Goal: Information Seeking & Learning: Check status

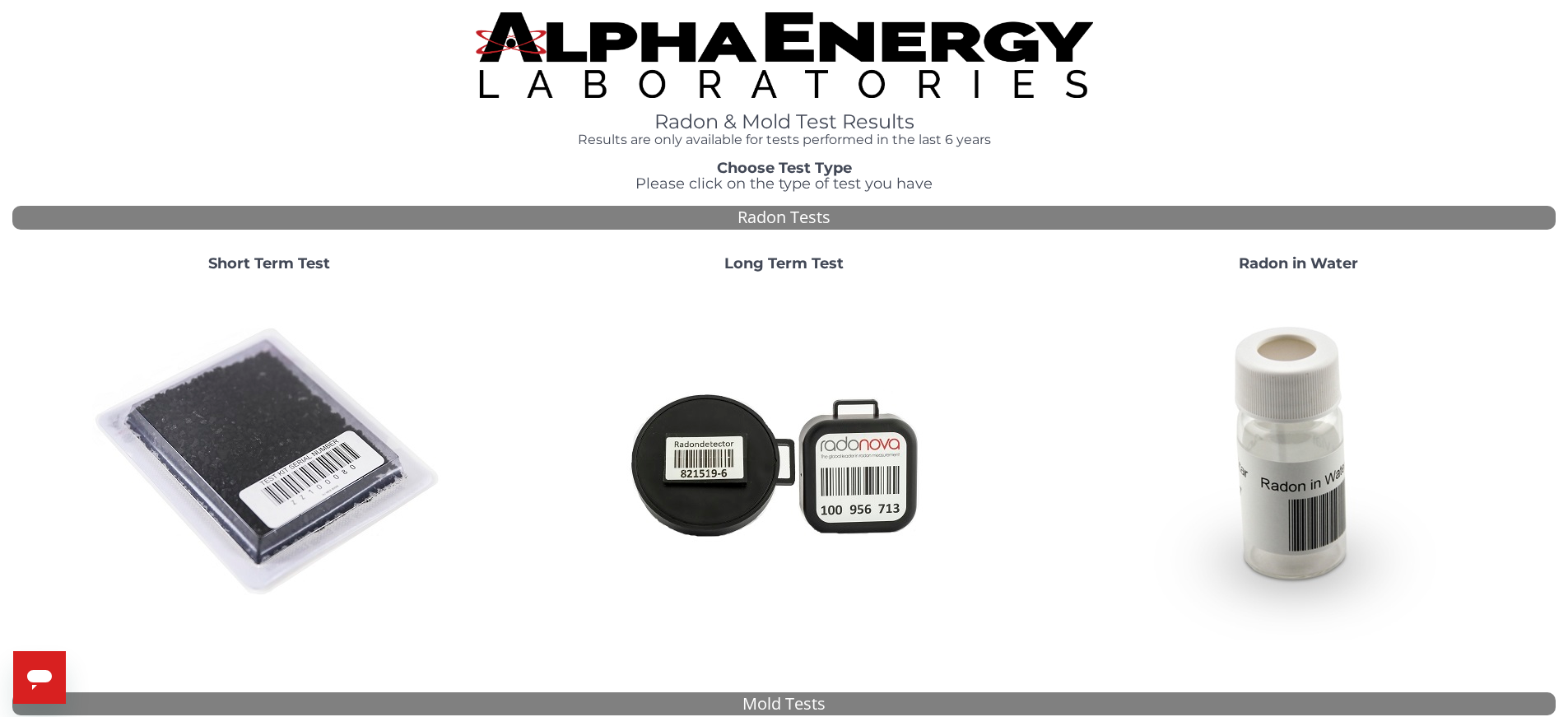
drag, startPoint x: 318, startPoint y: 439, endPoint x: 368, endPoint y: 404, distance: 61.0
click at [318, 439] on img at bounding box center [269, 462] width 354 height 354
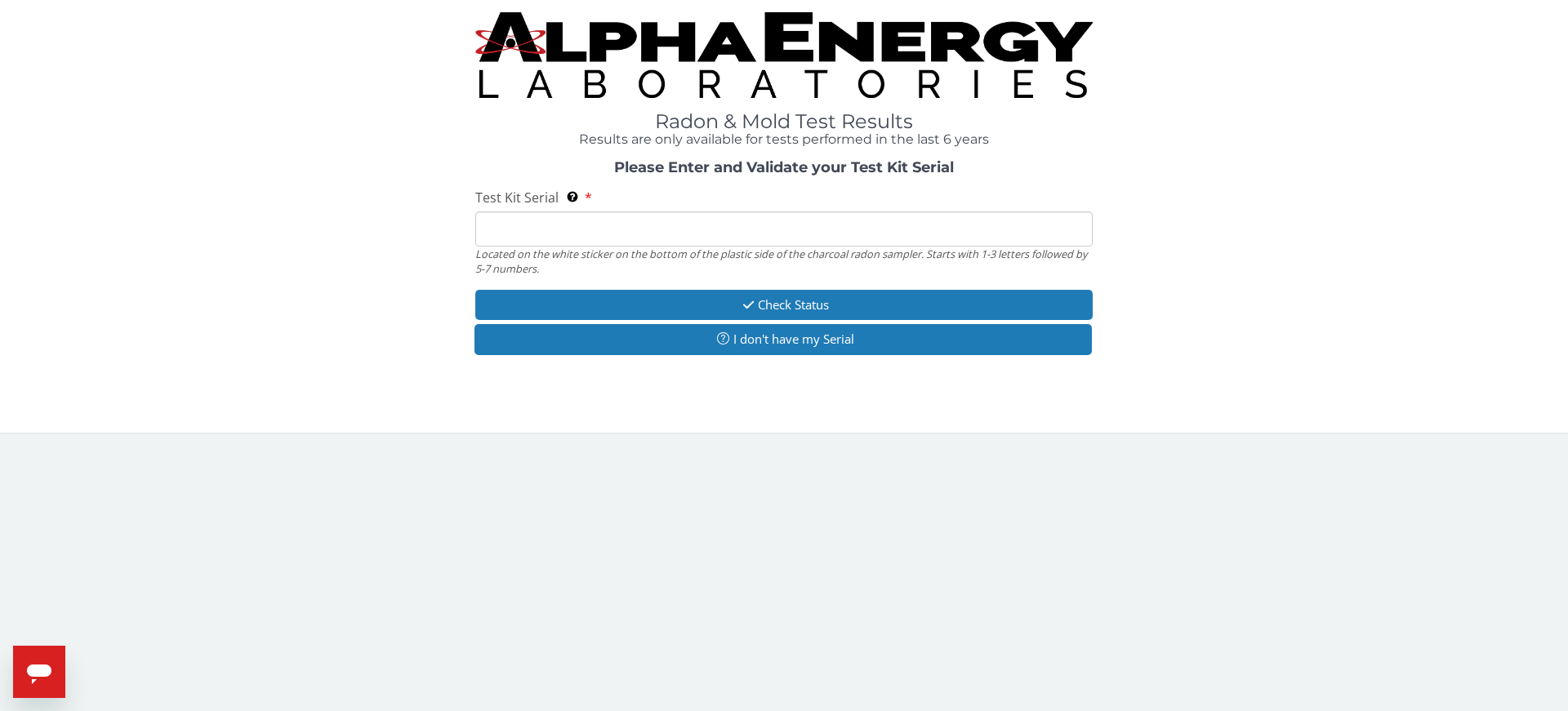
click at [584, 226] on input "Test Kit Serial Located on the white sticker on the bottom of the plastic side …" at bounding box center [784, 229] width 618 height 35
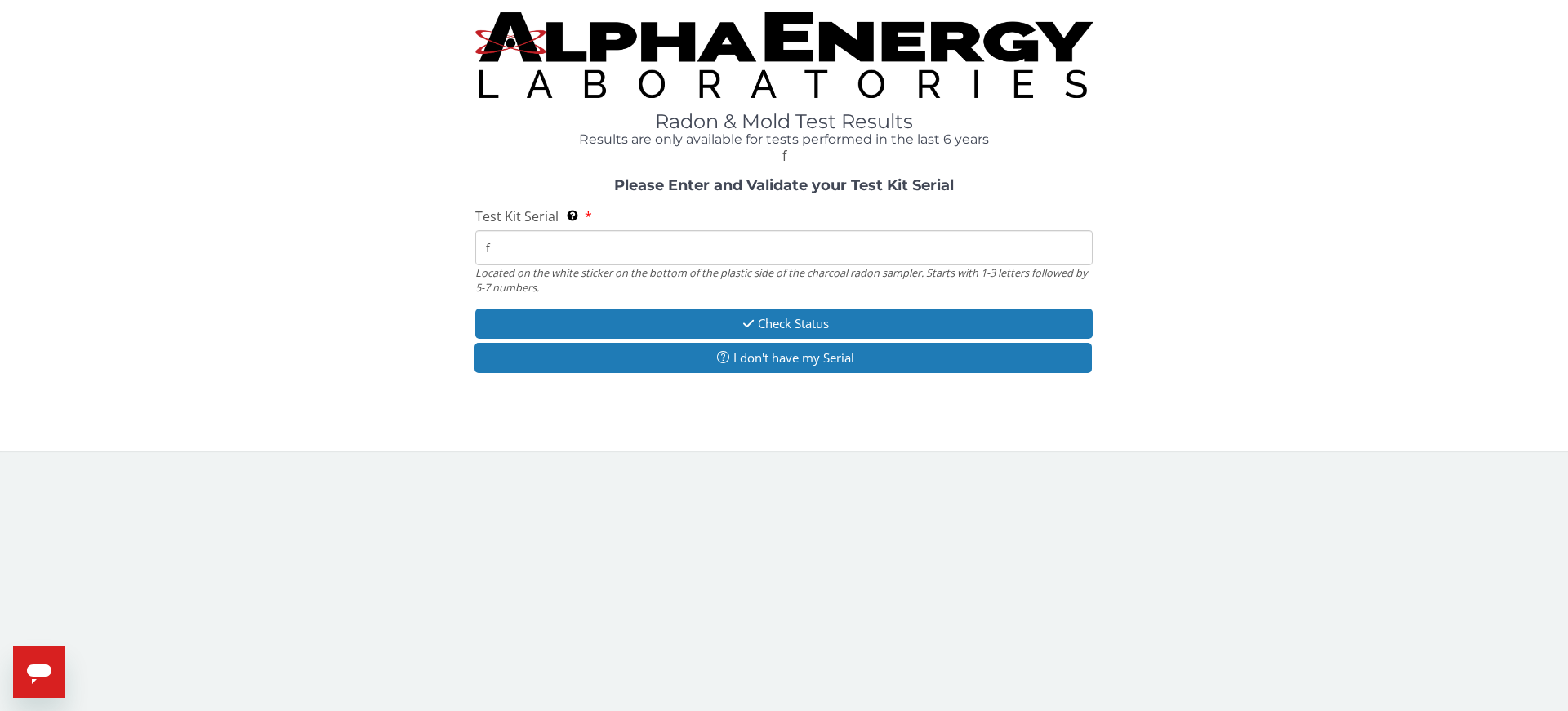
type input "fe"
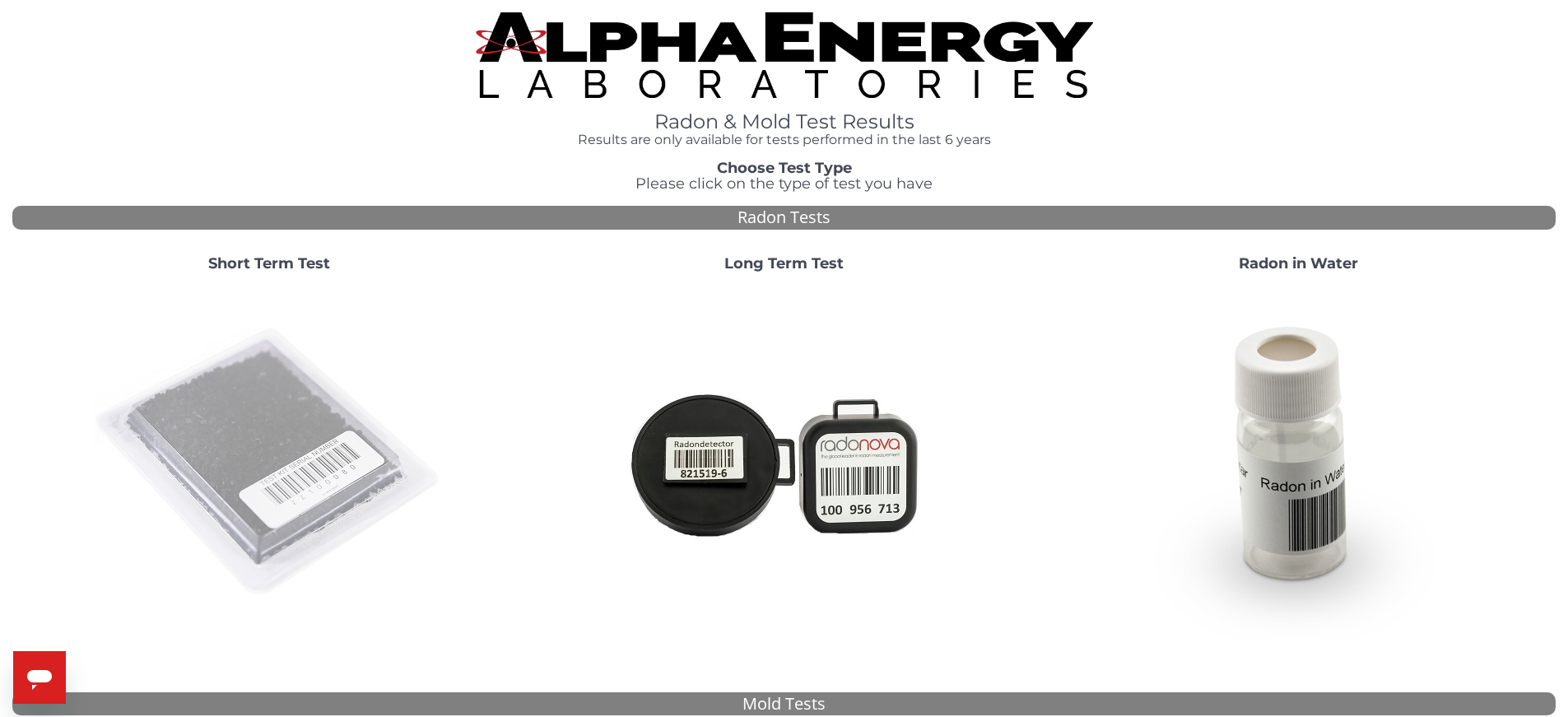
click at [306, 416] on img at bounding box center [269, 462] width 354 height 354
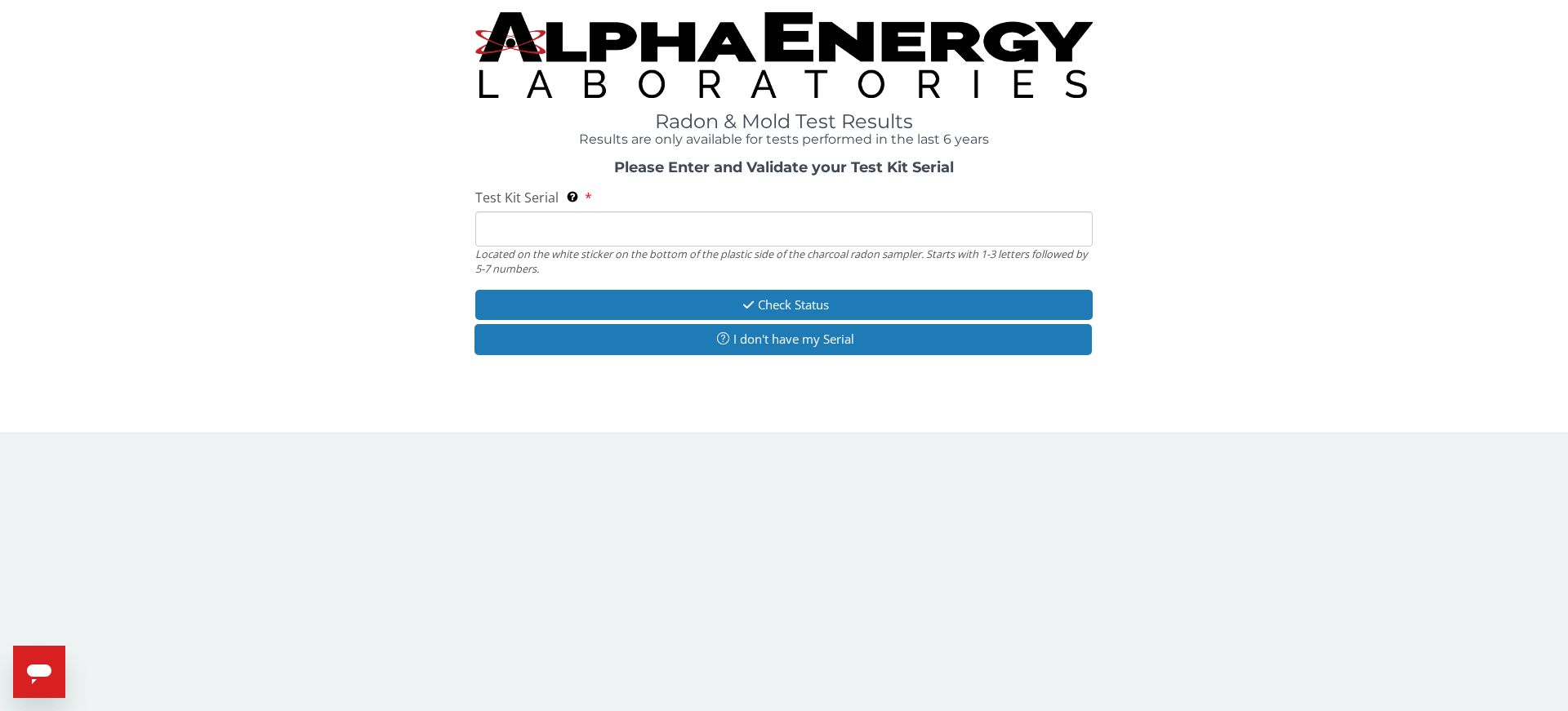
click at [542, 230] on input "Test Kit Serial Located on the white sticker on the bottom of the plastic side …" at bounding box center [784, 229] width 618 height 35
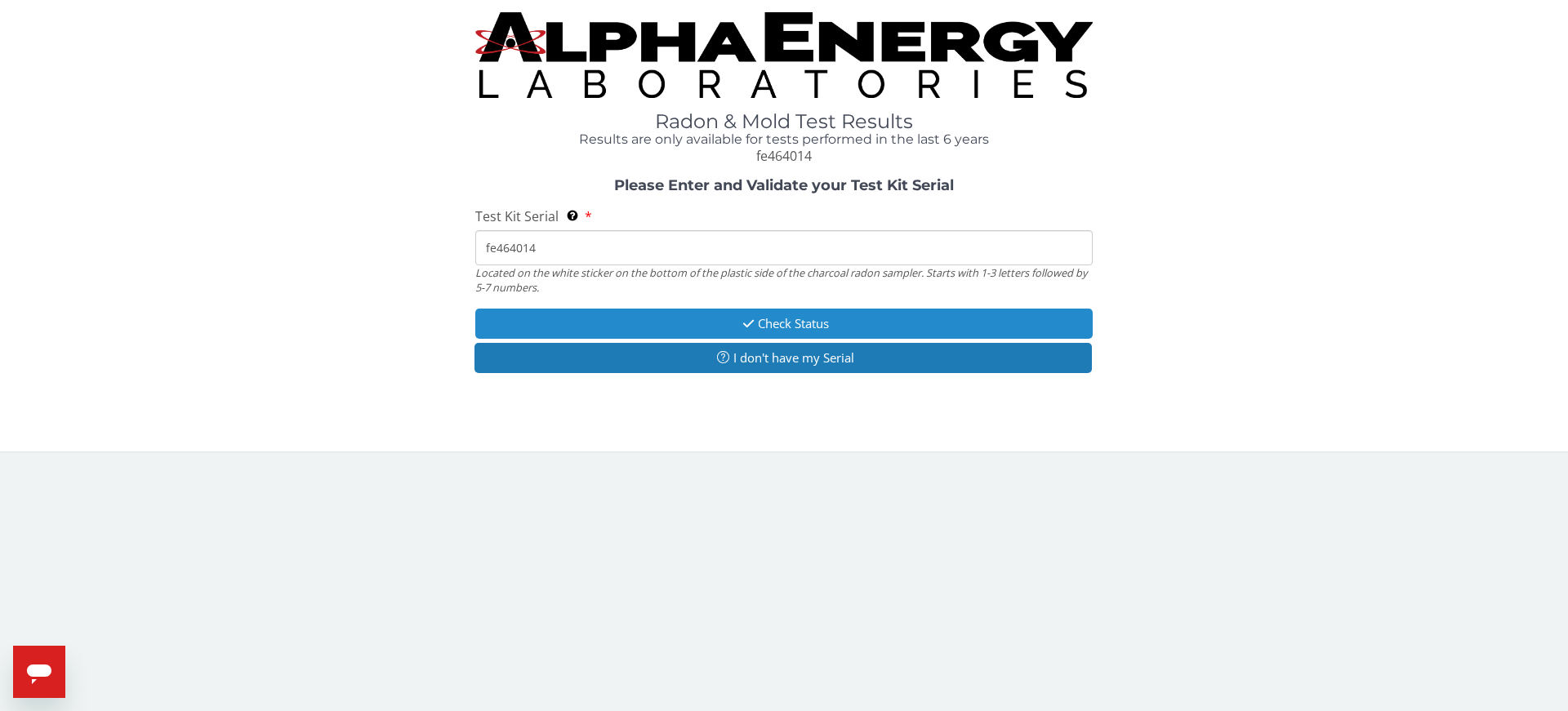
type input "fe464014"
click at [664, 316] on button "Check Status" at bounding box center [784, 323] width 618 height 31
